Goal: Transaction & Acquisition: Book appointment/travel/reservation

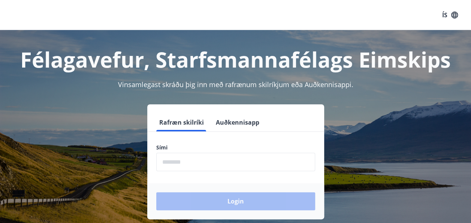
click at [181, 163] on input "phone" at bounding box center [235, 162] width 159 height 18
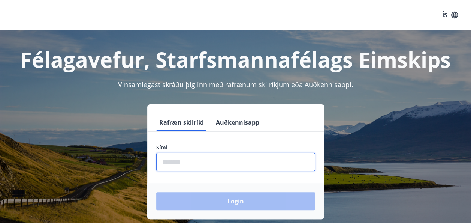
type input "********"
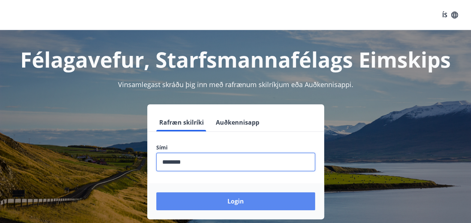
click at [233, 200] on button "Login" at bounding box center [235, 201] width 159 height 18
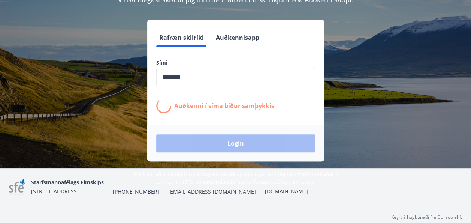
scroll to position [92, 0]
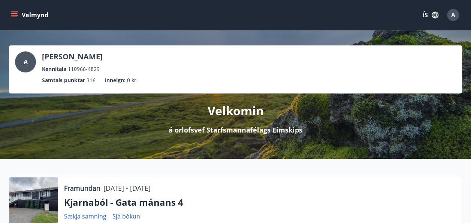
click at [11, 15] on icon "menu" at bounding box center [13, 14] width 7 height 7
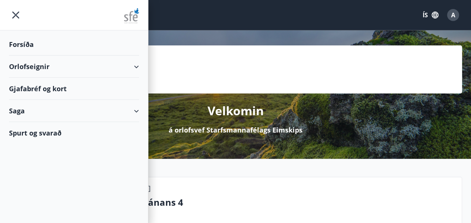
click at [139, 65] on icon at bounding box center [136, 66] width 9 height 9
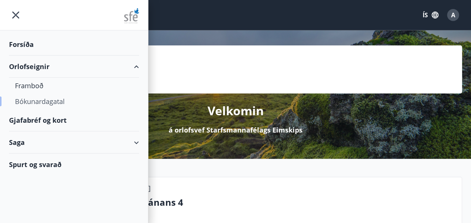
click at [54, 103] on div "Bókunardagatal" at bounding box center [74, 101] width 118 height 16
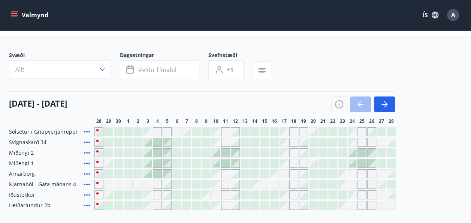
scroll to position [45, 0]
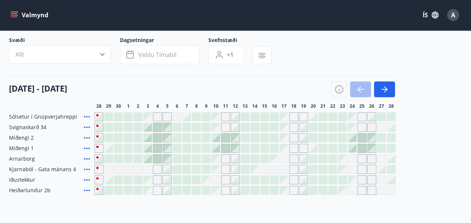
click at [444, 98] on div "[DATE] - [DATE] 29 30 1 2 3 4 5 6 7 8 9 10 11 12 13 14 15 16 17 18 19 20 21 22 …" at bounding box center [235, 92] width 453 height 33
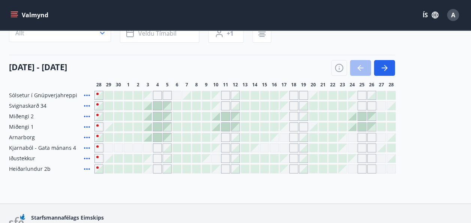
scroll to position [66, 0]
click at [432, 124] on div "Sólsetur í Gnúpverjahreppi Svignaskarð 34 Miðengi 2 Miðengi 1 Arnarborg Kjarnab…" at bounding box center [235, 132] width 453 height 82
drag, startPoint x: 156, startPoint y: 106, endPoint x: 222, endPoint y: 101, distance: 66.2
click at [156, 106] on div at bounding box center [157, 106] width 8 height 8
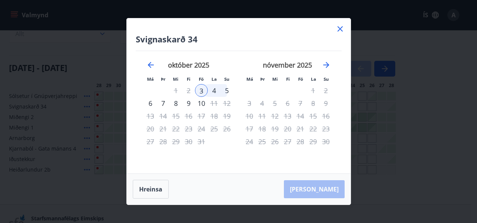
click at [340, 28] on icon at bounding box center [339, 28] width 5 height 5
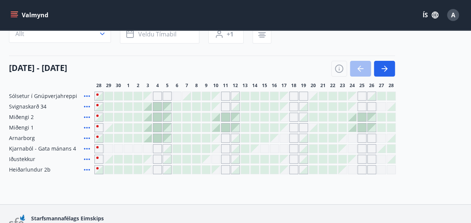
click at [290, 115] on div "Gráir dagar eru ekki bókanlegir" at bounding box center [293, 116] width 9 height 9
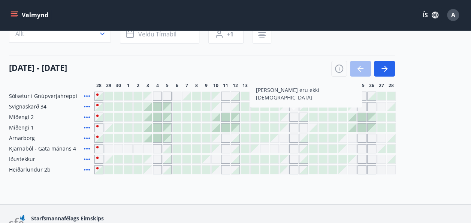
click at [442, 100] on div "Sólsetur í Gnúpverjahreppi Svignaskarð 34 Miðengi 2 Gráir dagar eru ekki bókanl…" at bounding box center [235, 132] width 453 height 82
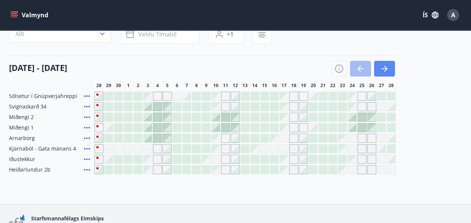
click at [387, 67] on icon "button" at bounding box center [384, 68] width 9 height 9
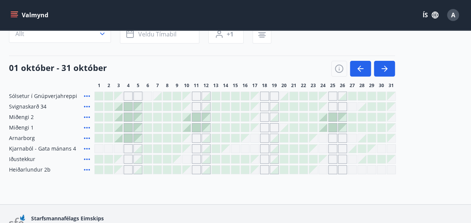
click at [371, 158] on div at bounding box center [372, 159] width 8 height 8
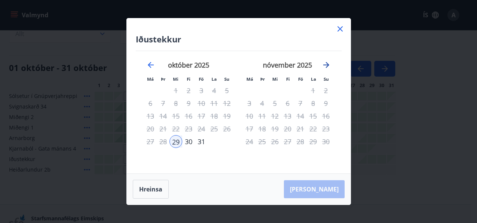
click at [325, 65] on icon "Move forward to switch to the next month." at bounding box center [326, 65] width 6 height 6
click at [341, 30] on icon at bounding box center [339, 28] width 5 height 5
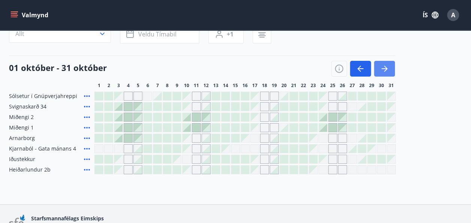
click at [383, 70] on icon "button" at bounding box center [384, 68] width 9 height 9
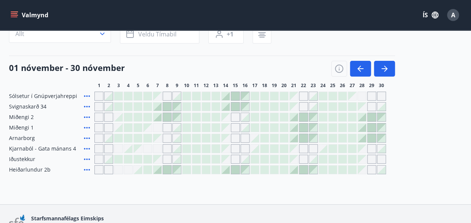
click at [165, 96] on div "Gráir dagar eru ekki bókanlegir" at bounding box center [167, 95] width 9 height 9
click at [167, 93] on div "Gráir dagar eru ekki bókanlegir" at bounding box center [167, 95] width 9 height 9
click at [173, 94] on div at bounding box center [177, 96] width 8 height 8
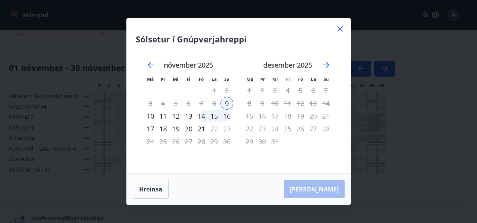
click at [336, 28] on icon at bounding box center [339, 28] width 9 height 9
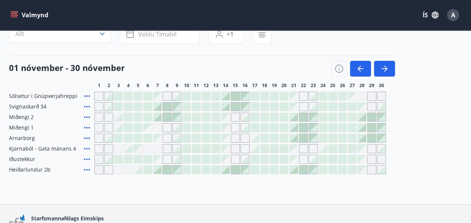
click at [166, 158] on div "Gráir dagar eru ekki bókanlegir" at bounding box center [167, 158] width 9 height 9
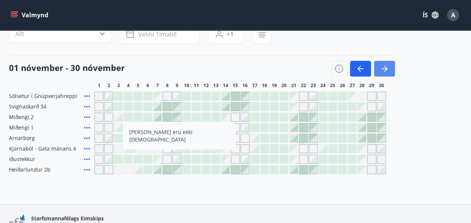
click at [383, 69] on icon "button" at bounding box center [384, 68] width 9 height 9
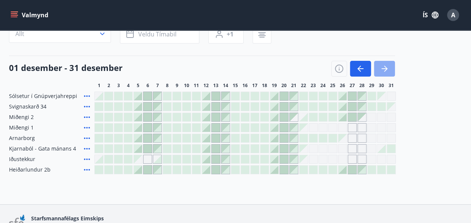
click at [383, 72] on icon "button" at bounding box center [384, 68] width 9 height 9
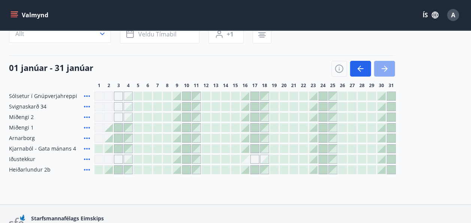
click at [383, 70] on icon "button" at bounding box center [384, 68] width 9 height 9
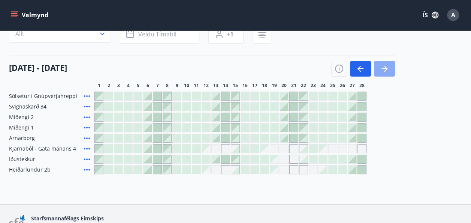
click at [383, 70] on icon "button" at bounding box center [384, 68] width 9 height 9
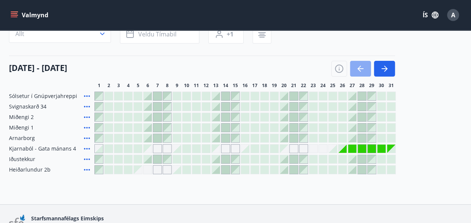
click at [359, 67] on icon "button" at bounding box center [359, 69] width 3 height 6
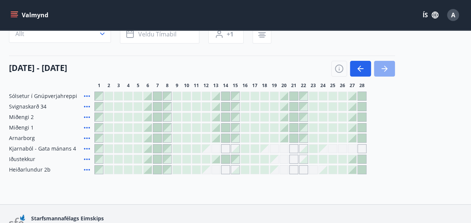
click at [385, 65] on icon "button" at bounding box center [384, 68] width 9 height 9
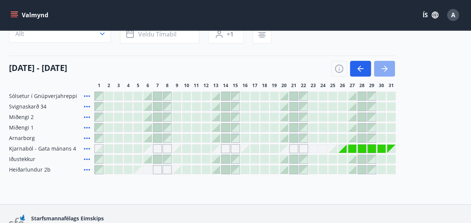
click at [385, 65] on icon "button" at bounding box center [384, 68] width 9 height 9
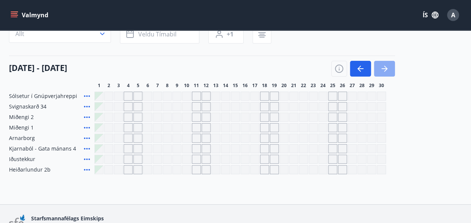
click at [385, 65] on icon "button" at bounding box center [384, 68] width 9 height 9
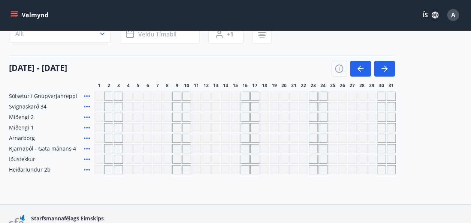
click at [13, 16] on icon "menu" at bounding box center [13, 14] width 7 height 7
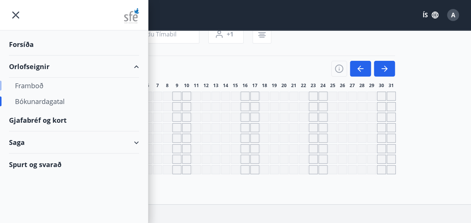
click at [35, 87] on div "Framboð" at bounding box center [74, 86] width 118 height 16
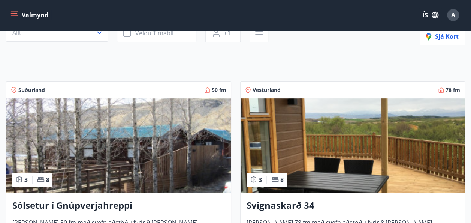
scroll to position [95, 0]
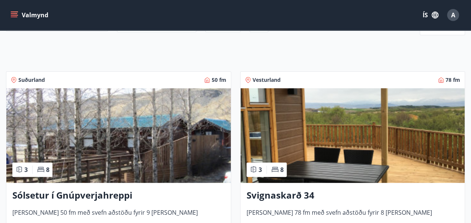
click at [148, 132] on img at bounding box center [118, 135] width 225 height 94
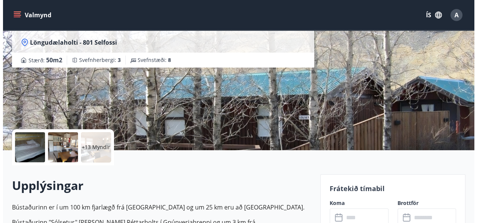
scroll to position [90, 0]
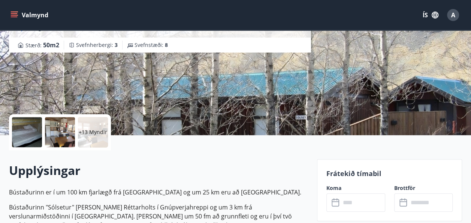
click at [24, 148] on div "+13 Myndir" at bounding box center [60, 132] width 102 height 36
click at [24, 137] on div at bounding box center [27, 132] width 30 height 30
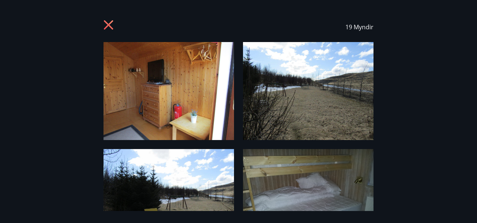
drag, startPoint x: 455, startPoint y: 173, endPoint x: 439, endPoint y: 175, distance: 15.9
click at [439, 175] on div "19 Myndir" at bounding box center [238, 111] width 477 height 199
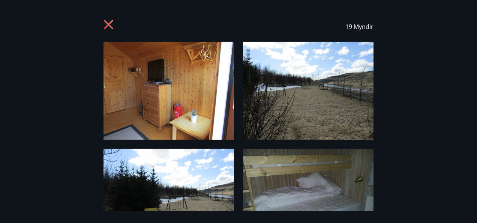
click at [352, 27] on span "19 Myndir" at bounding box center [359, 26] width 28 height 8
click at [188, 104] on img at bounding box center [168, 91] width 130 height 98
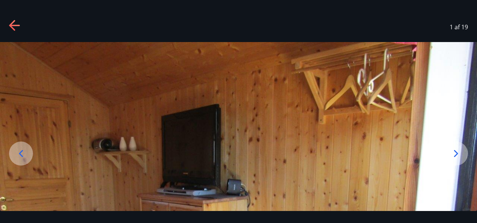
click at [457, 160] on div at bounding box center [456, 153] width 24 height 24
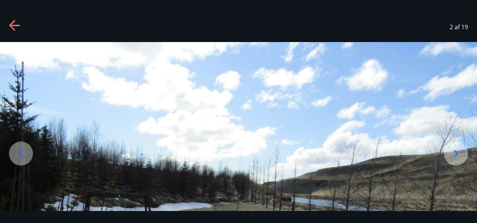
click at [457, 160] on div at bounding box center [456, 153] width 24 height 24
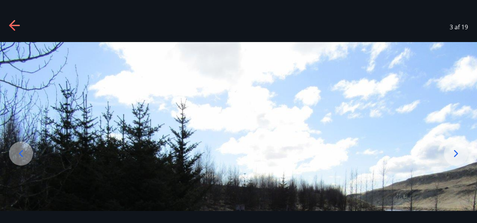
click at [457, 160] on div at bounding box center [456, 153] width 24 height 24
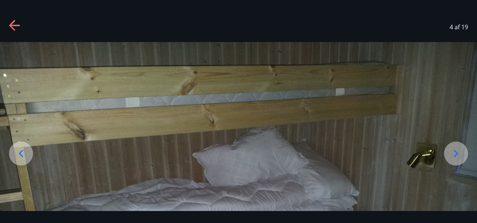
click at [457, 160] on div at bounding box center [456, 153] width 24 height 24
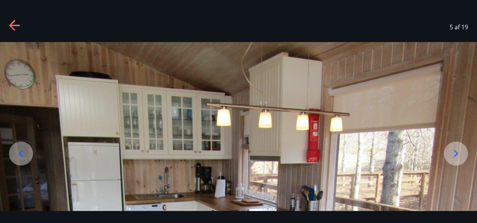
click at [457, 160] on div at bounding box center [456, 153] width 24 height 24
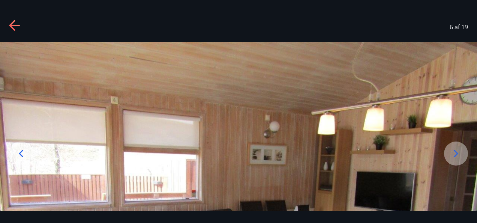
click at [457, 160] on div at bounding box center [456, 153] width 24 height 24
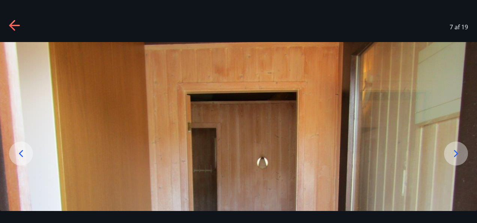
click at [457, 160] on div at bounding box center [456, 153] width 24 height 24
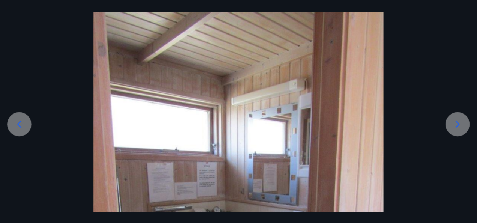
scroll to position [90, 0]
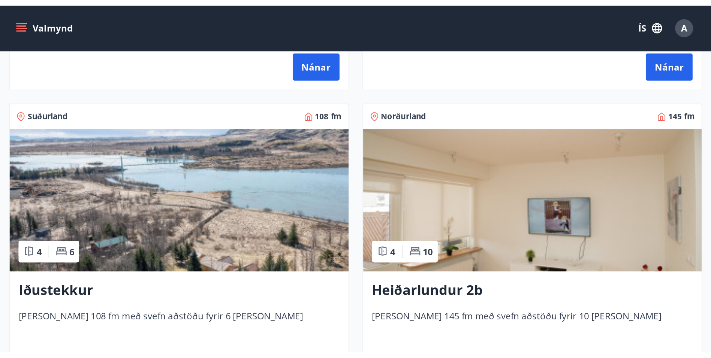
scroll to position [514, 0]
